Goal: Information Seeking & Learning: Learn about a topic

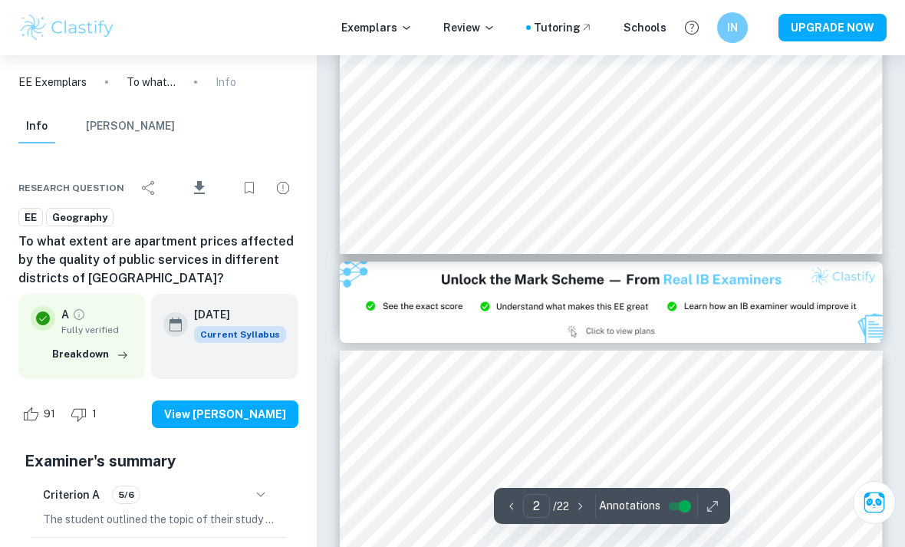
type input "3"
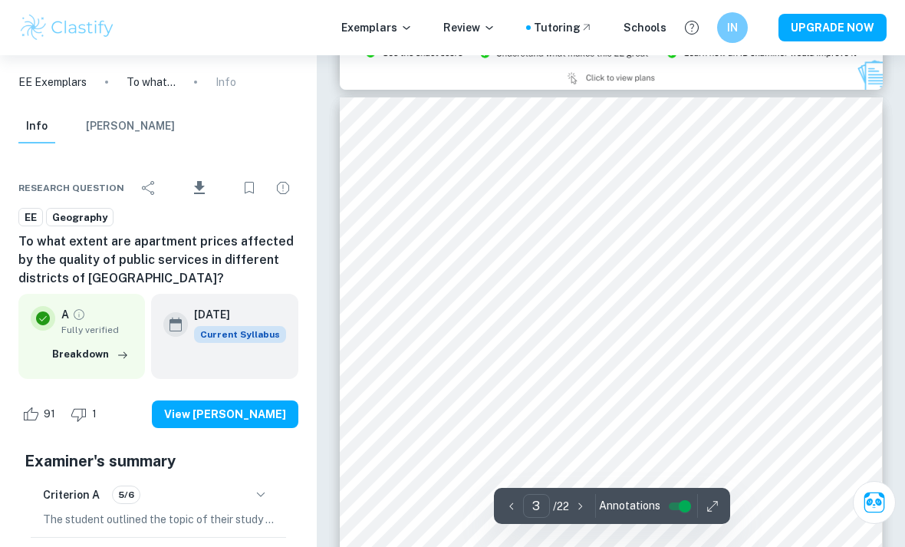
scroll to position [1702, 0]
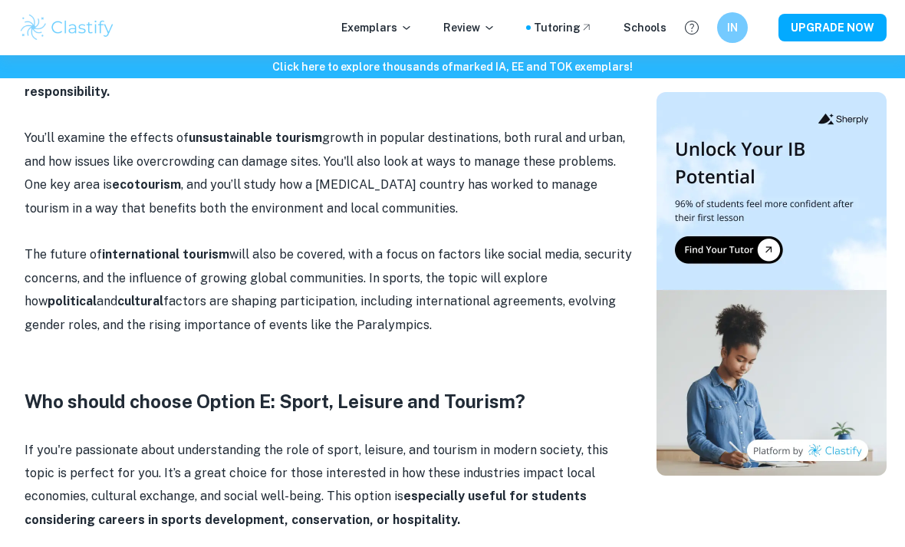
scroll to position [2389, 0]
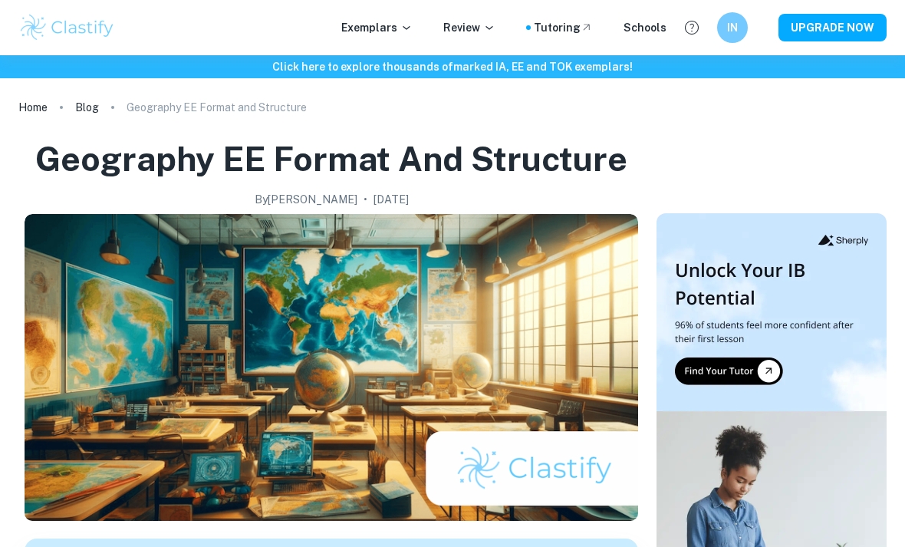
scroll to position [808, 0]
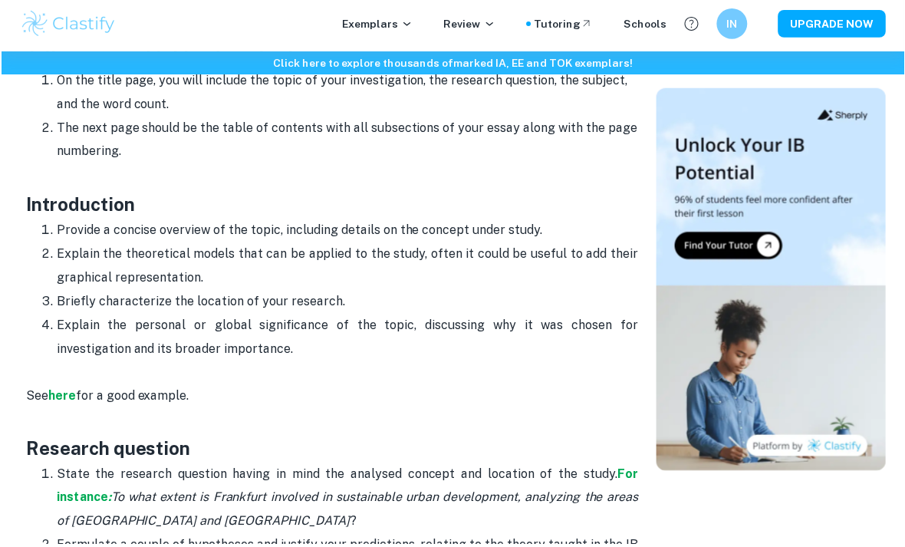
scroll to position [808, 0]
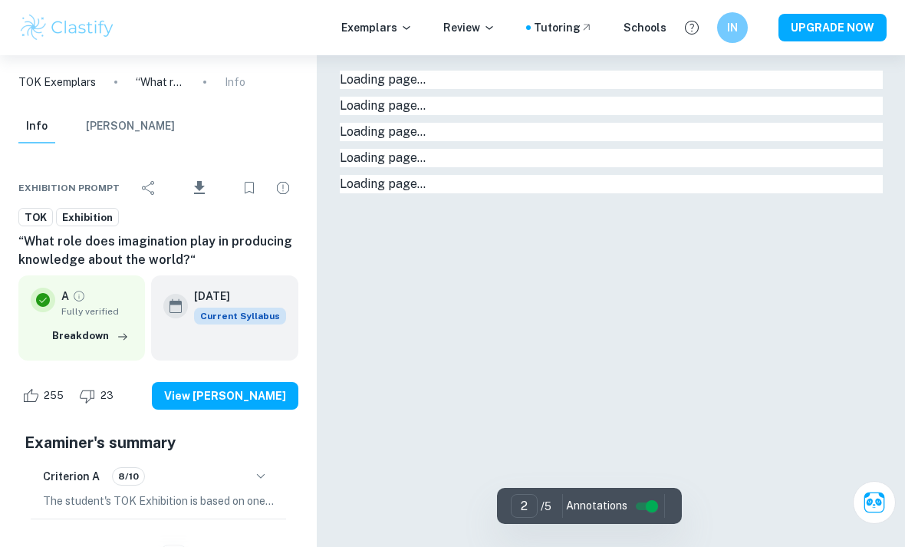
type input "1"
